Goal: Information Seeking & Learning: Find specific fact

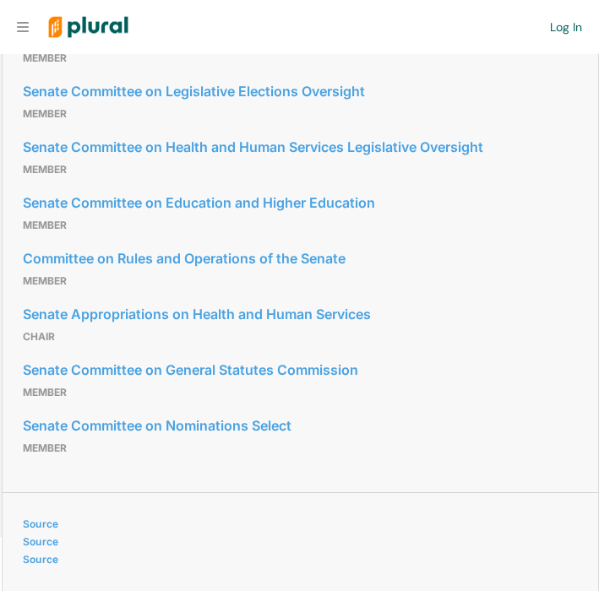
scroll to position [1440, 0]
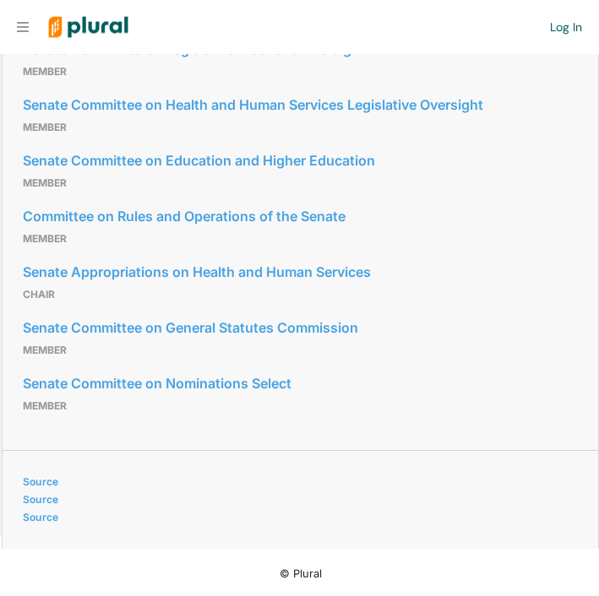
click at [284, 415] on p "Member" at bounding box center [300, 406] width 555 height 20
drag, startPoint x: 145, startPoint y: 388, endPoint x: 246, endPoint y: 393, distance: 100.6
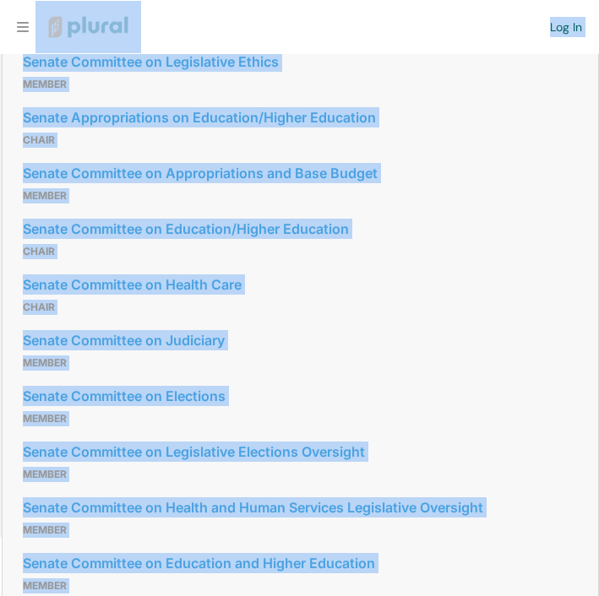
scroll to position [513, 0]
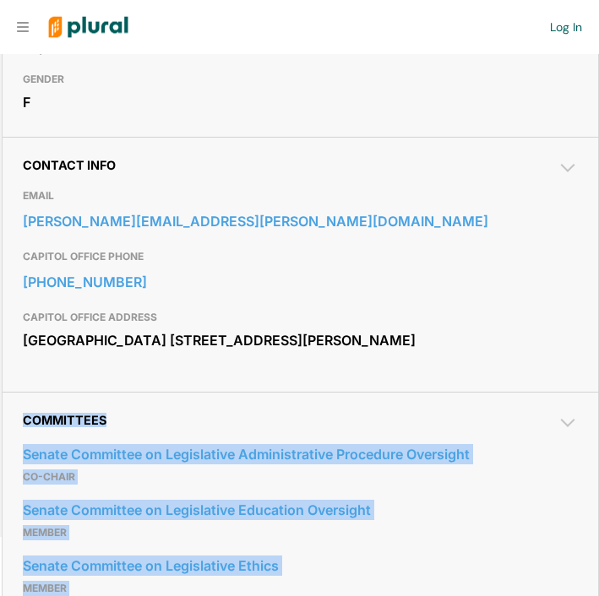
drag, startPoint x: 107, startPoint y: 408, endPoint x: 21, endPoint y: 443, distance: 93.1
copy div "Committees Senate Committee on Legislative Administrative Procedure Oversight C…"
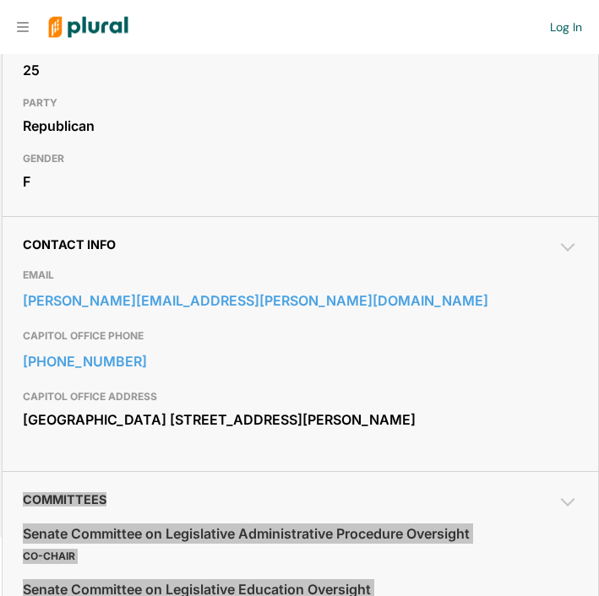
scroll to position [0, 0]
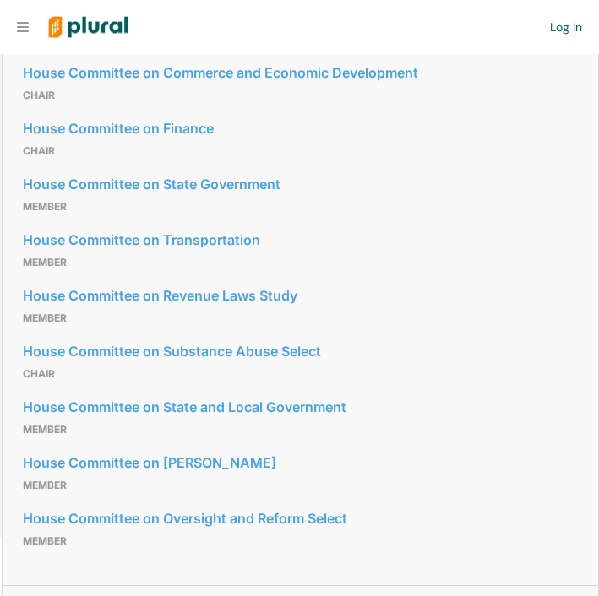
scroll to position [878, 0]
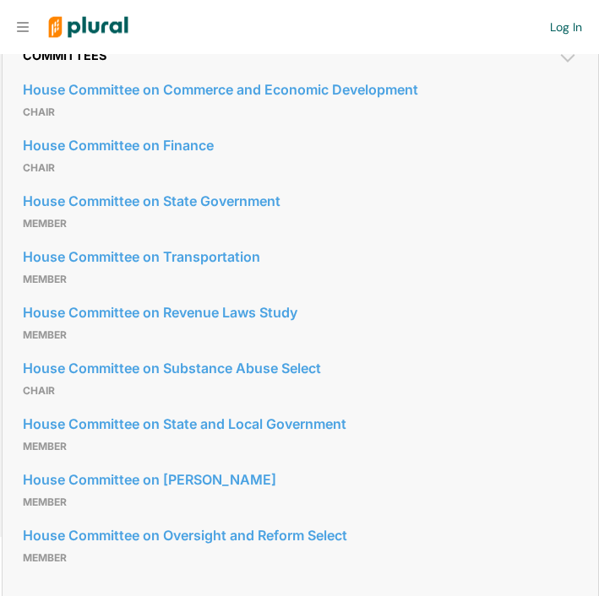
click at [20, 77] on div "Committees House Committee on Commerce and Economic Development Chair House Com…" at bounding box center [300, 314] width 595 height 575
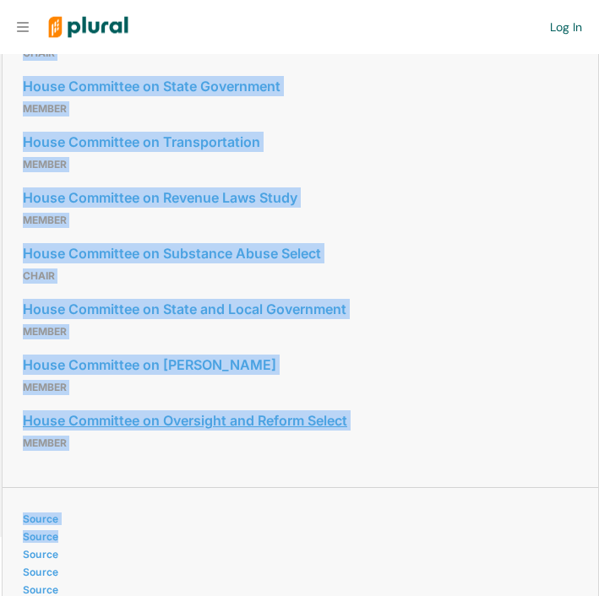
scroll to position [995, 0]
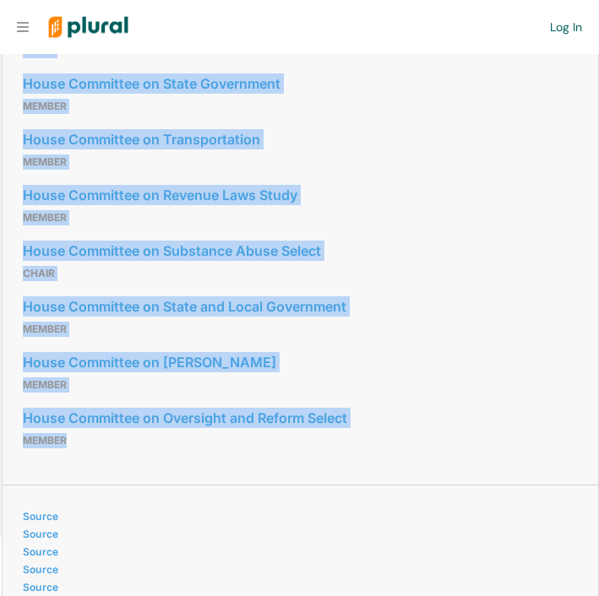
drag, startPoint x: 19, startPoint y: 71, endPoint x: 122, endPoint y: 488, distance: 429.6
click at [122, 485] on div "Committees House Committee on Commerce and Economic Development Chair House Com…" at bounding box center [300, 197] width 595 height 575
copy div "Committees House Committee on Commerce and Economic Development Chair House Com…"
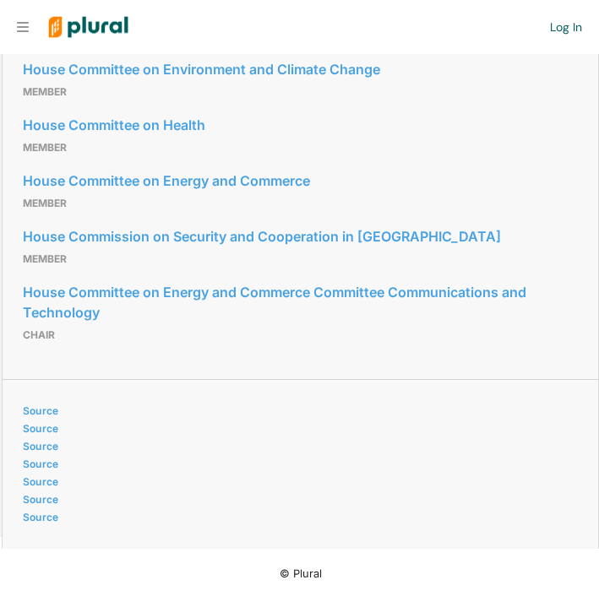
scroll to position [1409, 0]
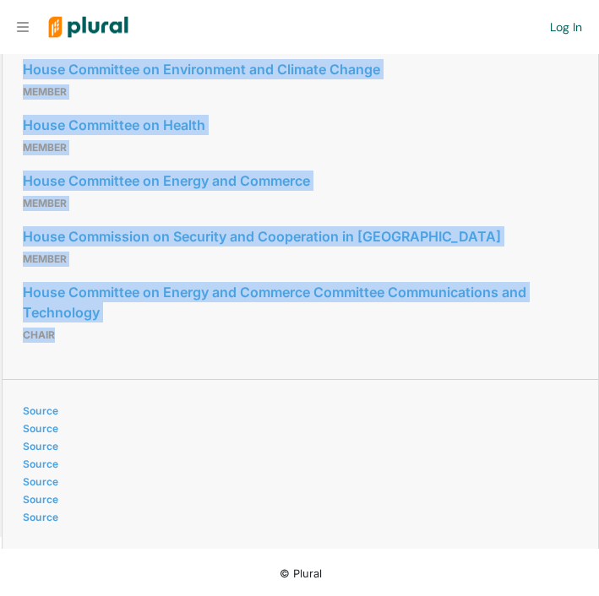
drag, startPoint x: 21, startPoint y: 114, endPoint x: 170, endPoint y: 412, distance: 333.0
click at [170, 379] on div "Committees House Committee on Environment and Climate Change Member House Commi…" at bounding box center [300, 193] width 595 height 372
copy div "Committees House Committee on Environment and Climate Change Member House Commi…"
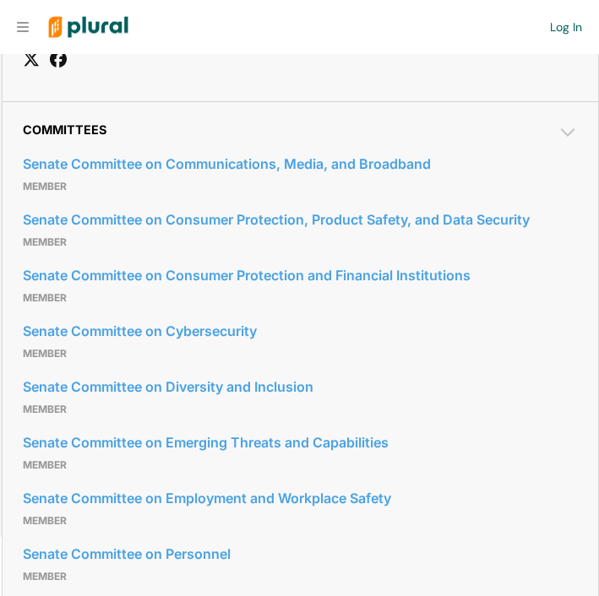
scroll to position [1441, 0]
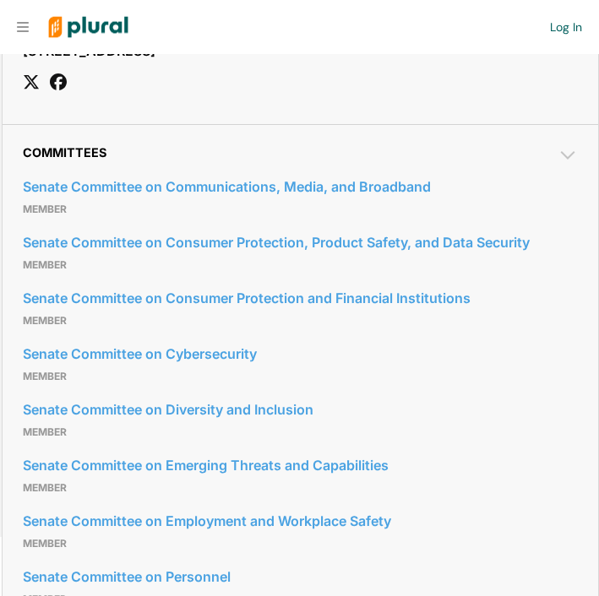
click at [23, 160] on span "Committees" at bounding box center [65, 152] width 84 height 14
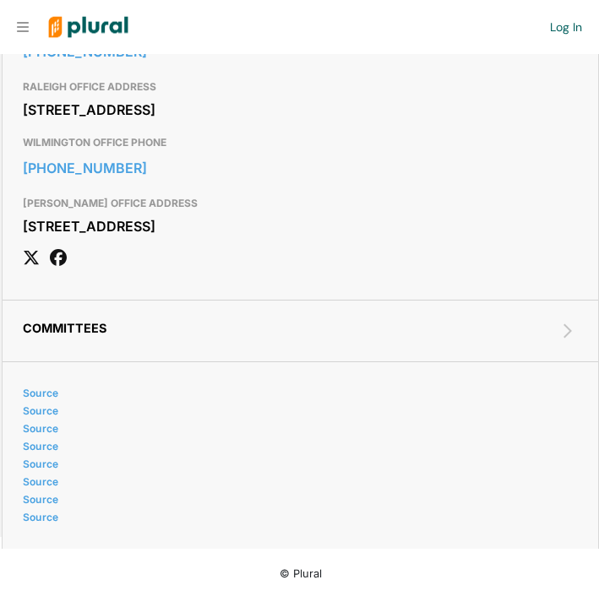
scroll to position [1408, 0]
click at [68, 327] on span "Committees" at bounding box center [65, 328] width 84 height 14
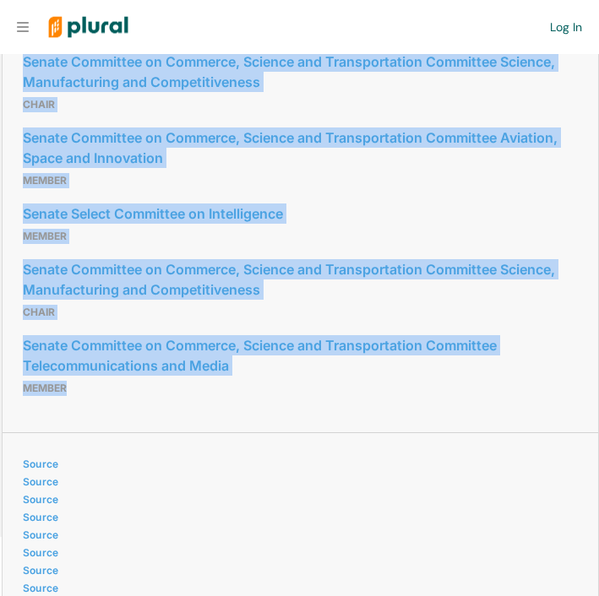
scroll to position [3085, 0]
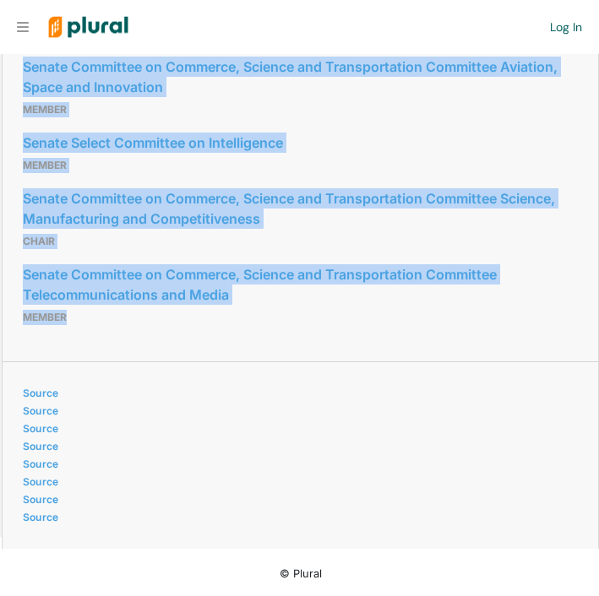
drag, startPoint x: 24, startPoint y: 297, endPoint x: 183, endPoint y: 311, distance: 159.3
copy div "Committees Senate Committee on Communications, Media, and Broadband Member Sena…"
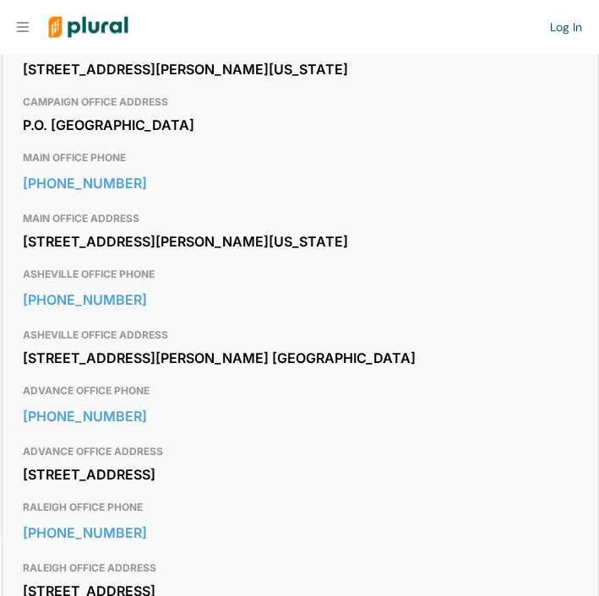
scroll to position [617, 0]
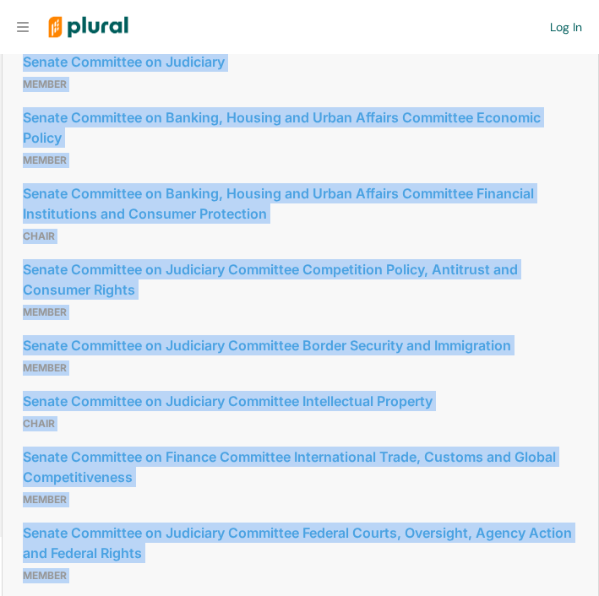
scroll to position [2878, 0]
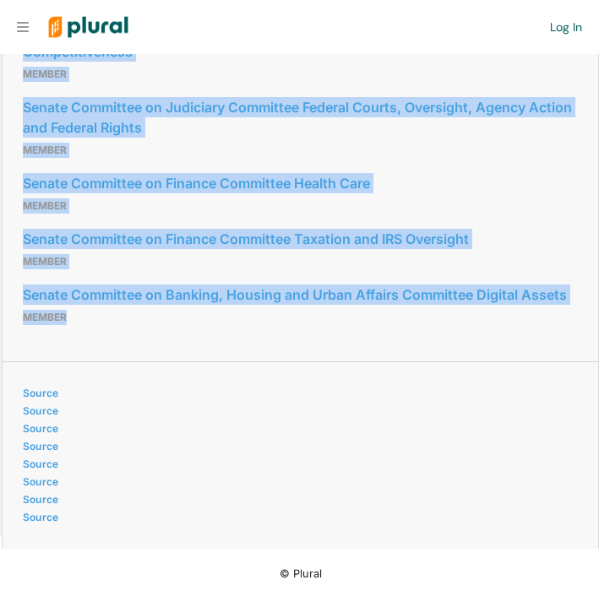
drag, startPoint x: 23, startPoint y: 182, endPoint x: 178, endPoint y: 317, distance: 205.9
copy div "Committees Senate Committee on Competition Policy, Antitrust, and Consumer Righ…"
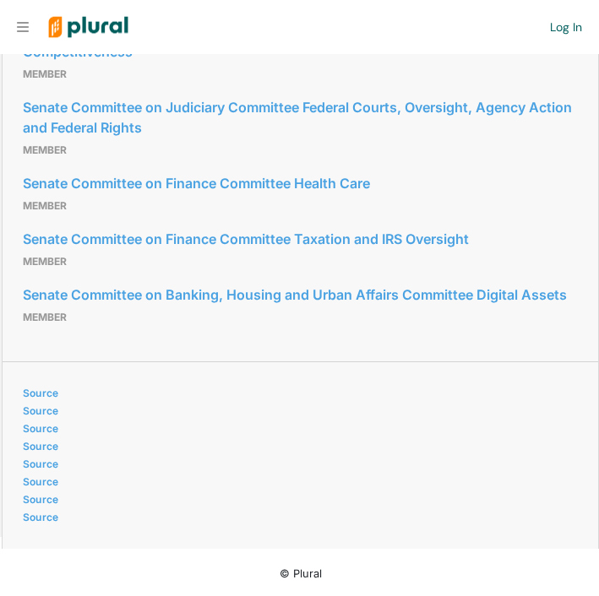
click at [161, 363] on div "Source Source Source Source Source Source Source Source" at bounding box center [300, 445] width 595 height 166
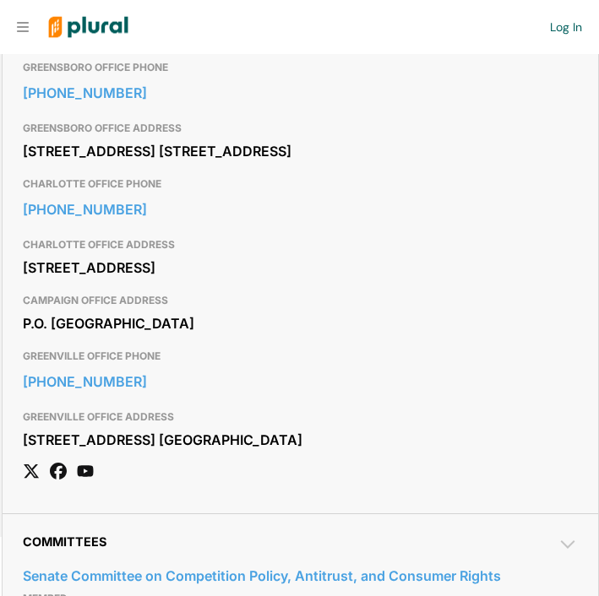
scroll to position [0, 0]
